Goal: Task Accomplishment & Management: Use online tool/utility

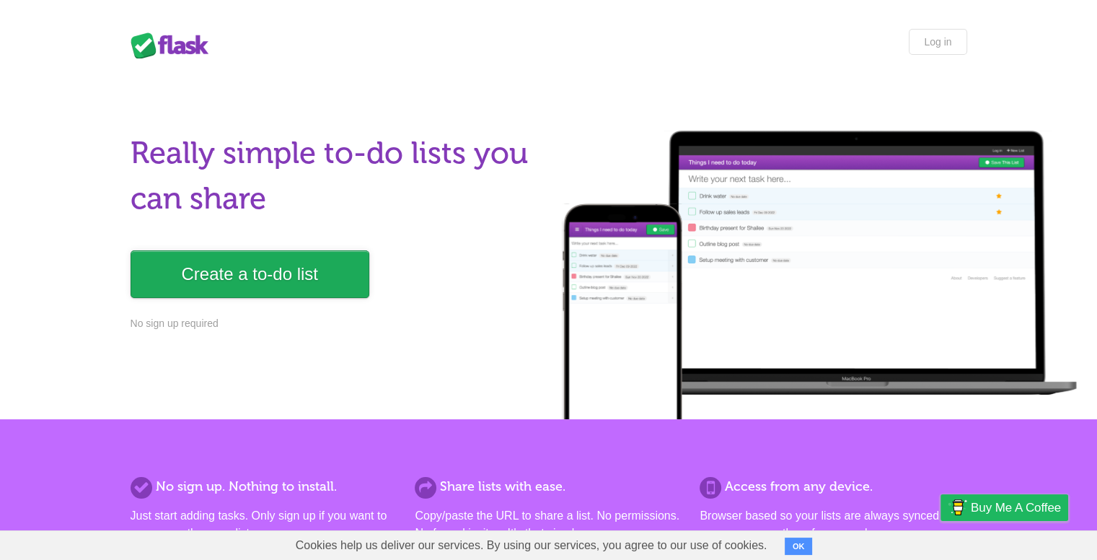
click at [288, 283] on link "Create a to-do list" at bounding box center [250, 274] width 239 height 48
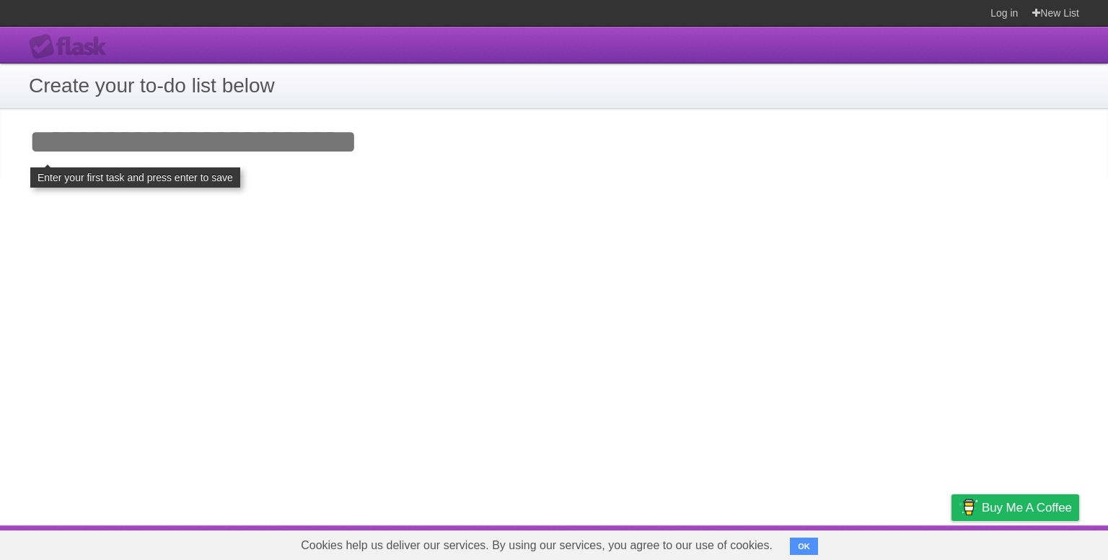
click at [264, 89] on h1 "Create your to-do list below" at bounding box center [554, 86] width 1050 height 30
click at [315, 143] on input "Add your first task" at bounding box center [554, 142] width 1108 height 66
click at [270, 87] on h1 "Create your to-do list below" at bounding box center [554, 86] width 1050 height 30
click at [231, 149] on input "Add your first task" at bounding box center [554, 142] width 1108 height 66
